Goal: Task Accomplishment & Management: Use online tool/utility

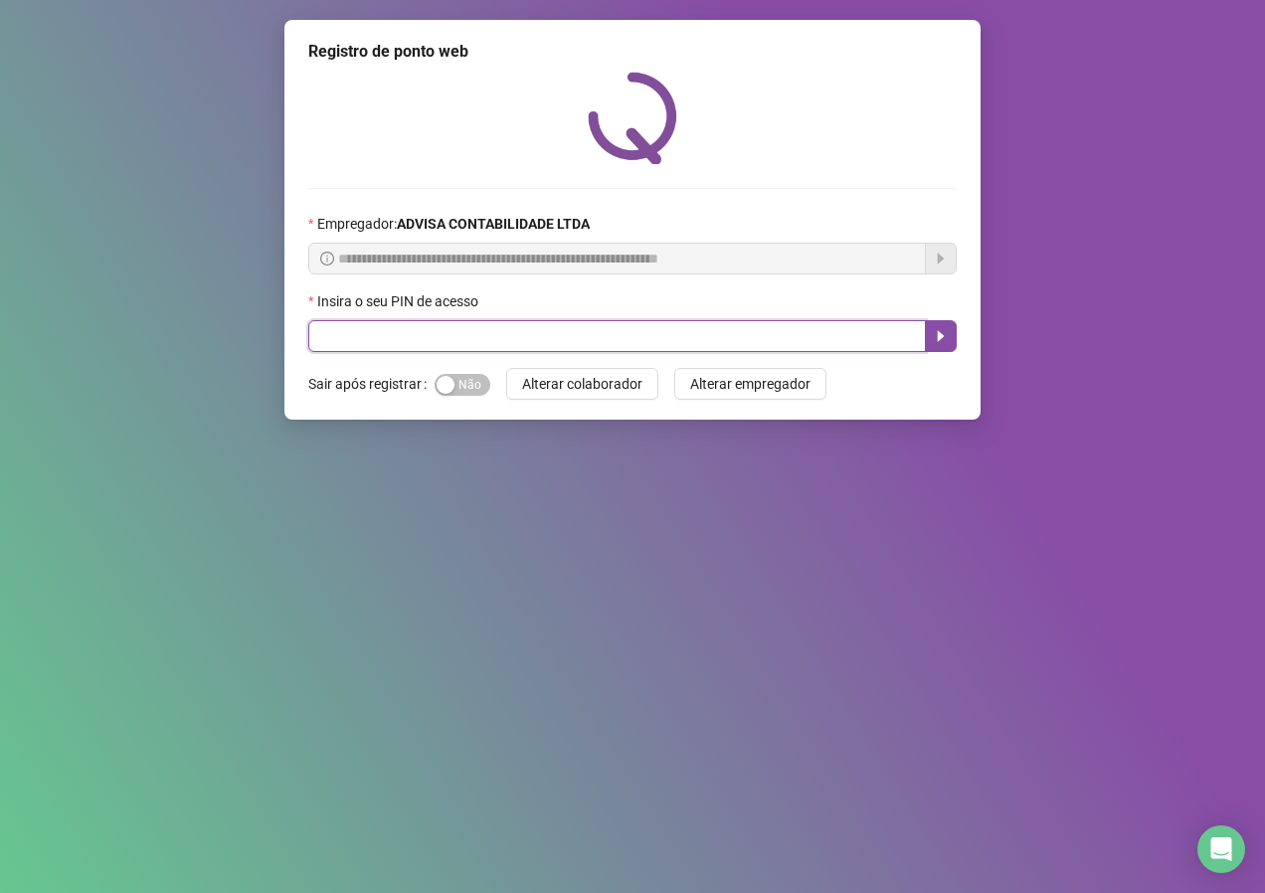
click at [446, 338] on input "text" at bounding box center [617, 336] width 618 height 32
type input "*****"
drag, startPoint x: 936, startPoint y: 344, endPoint x: 935, endPoint y: 333, distance: 11.0
click at [935, 334] on icon "caret-right" at bounding box center [941, 336] width 16 height 16
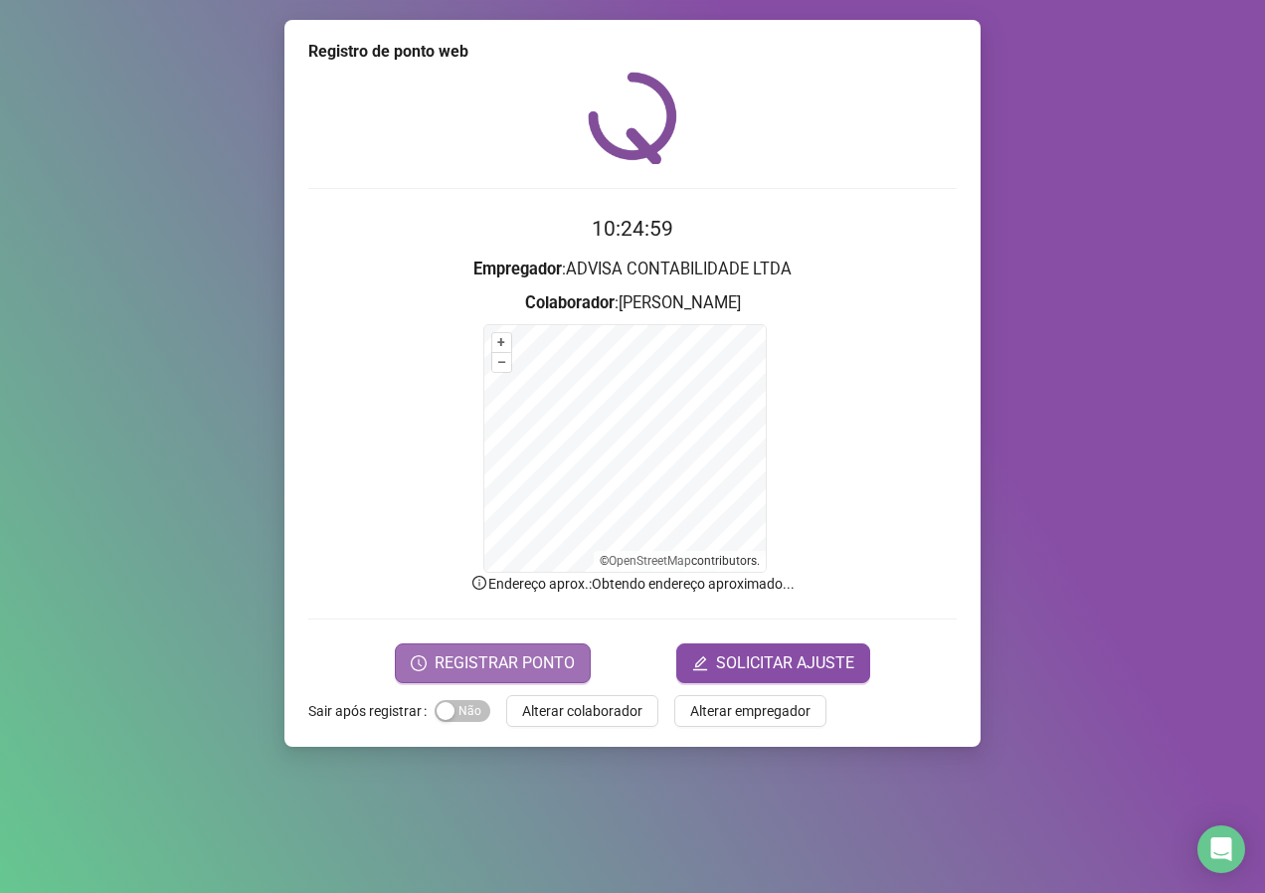
click at [524, 664] on span "REGISTRAR PONTO" at bounding box center [505, 664] width 140 height 24
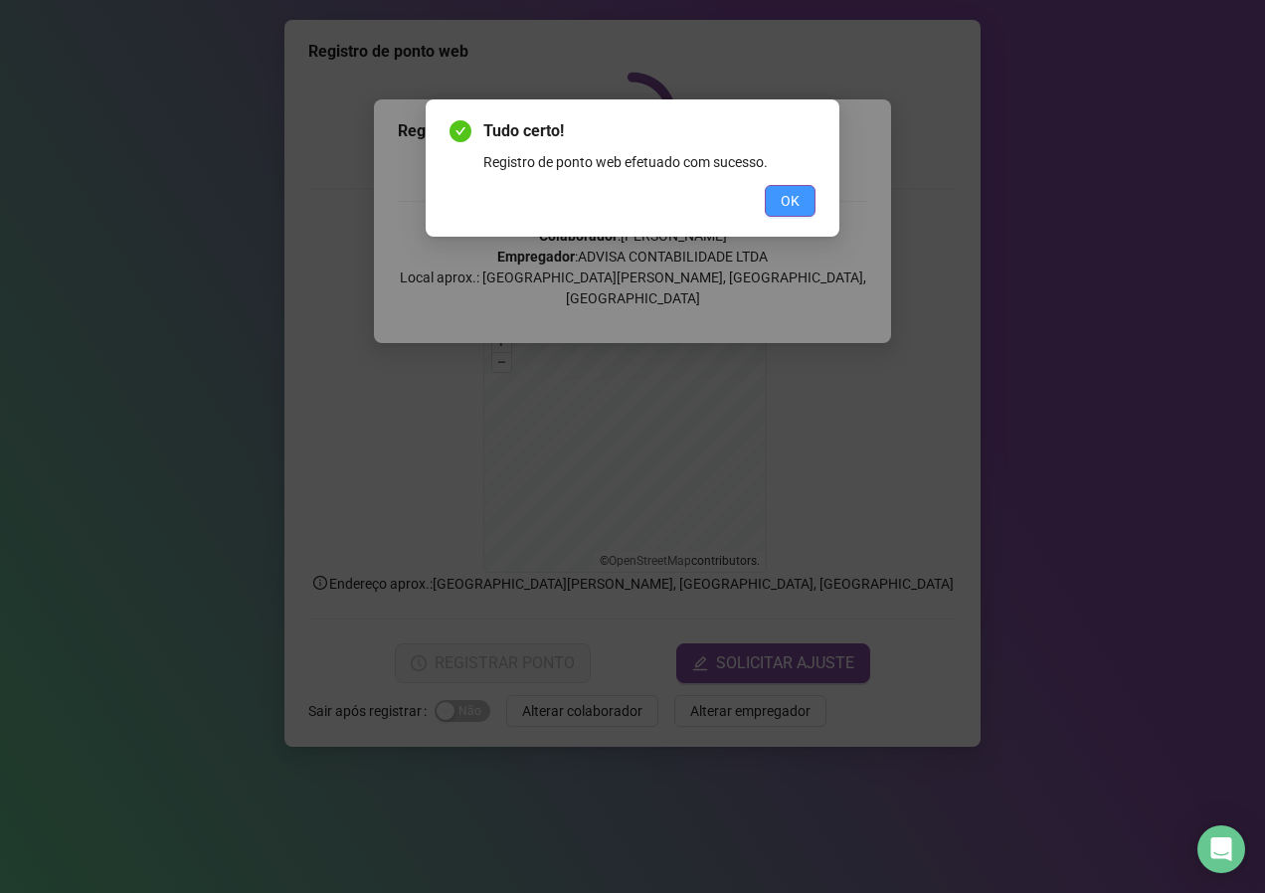
click at [793, 199] on span "OK" at bounding box center [790, 201] width 19 height 22
